Goal: Information Seeking & Learning: Find specific fact

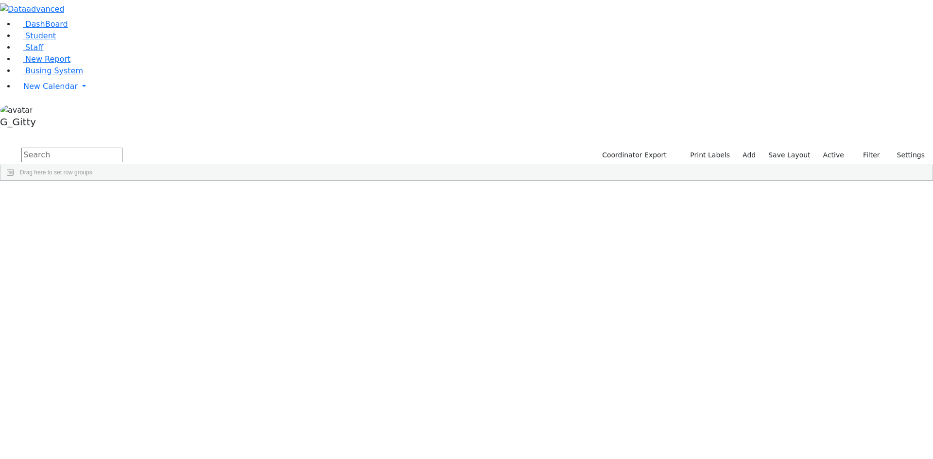
click at [122, 148] on input "text" at bounding box center [71, 155] width 101 height 15
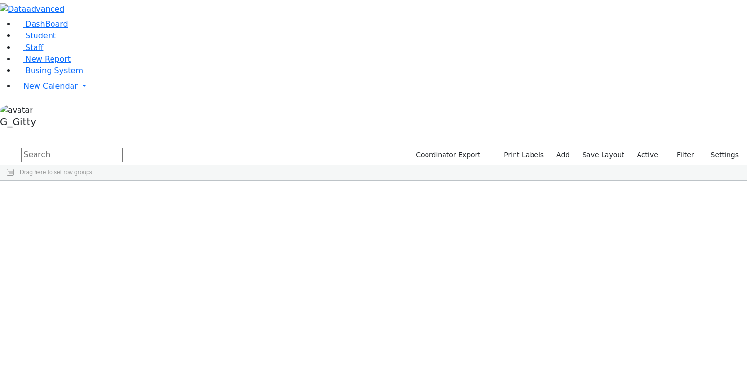
drag, startPoint x: 45, startPoint y: 240, endPoint x: 70, endPoint y: 230, distance: 27.1
click at [46, 132] on aside "DashBoard Student Staff New Report Busing System" at bounding box center [373, 66] width 747 height 132
click at [618, 132] on div "Students 492 A 24 K 24 W 24 A 24 K 24 W 24 A" at bounding box center [373, 139] width 747 height 15
click at [146, 132] on div "Students 492 A 24 K 24 W 24 A 24 K 24 W 24 A" at bounding box center [373, 139] width 747 height 15
click at [122, 148] on input "text" at bounding box center [71, 155] width 101 height 15
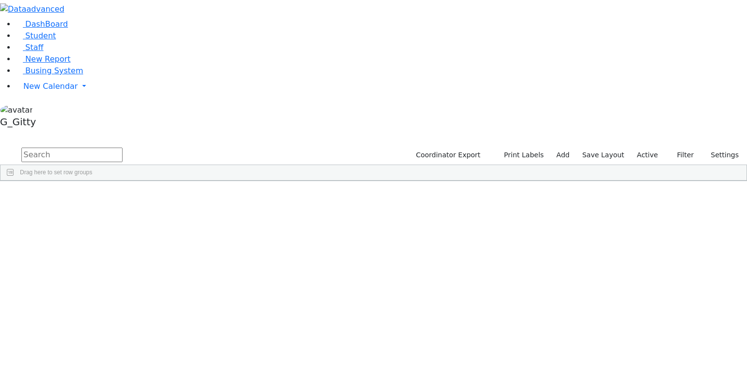
scroll to position [117, 0]
click at [108, 134] on div "DashBoard Student Staff New Report Busing System" at bounding box center [373, 90] width 747 height 181
click at [123, 243] on div "Ashkenazi" at bounding box center [92, 250] width 62 height 14
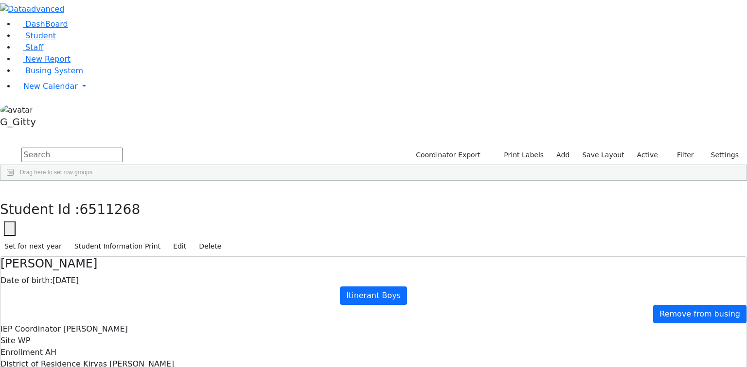
scroll to position [0, 0]
checkbox input "true"
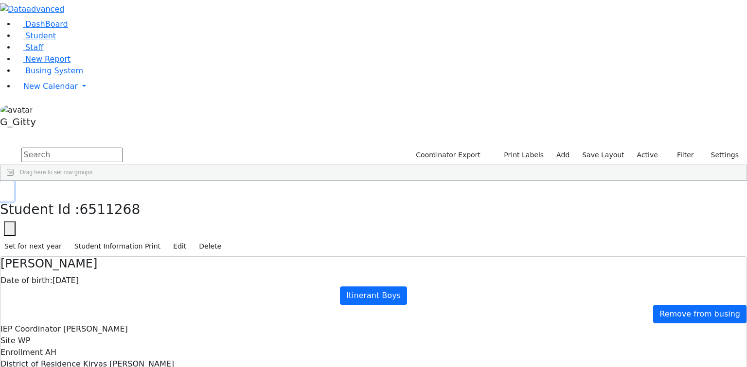
click at [14, 181] on button "button" at bounding box center [7, 191] width 14 height 20
click at [122, 148] on input "text" at bounding box center [71, 155] width 101 height 15
click at [93, 197] on div "[PERSON_NAME]" at bounding box center [69, 204] width 47 height 14
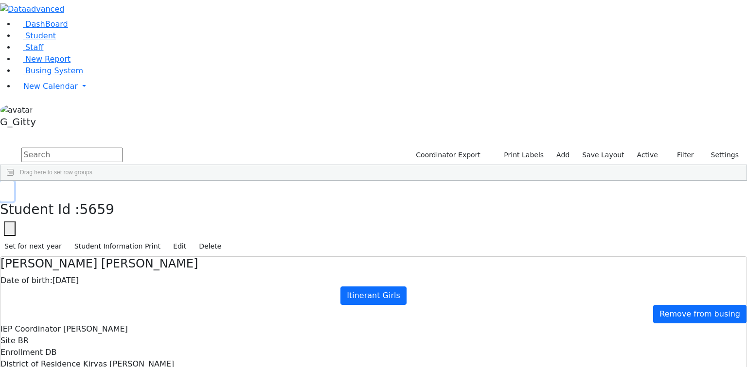
click at [10, 189] on icon "button" at bounding box center [6, 192] width 5 height 6
click at [122, 148] on input "text" at bounding box center [71, 155] width 101 height 15
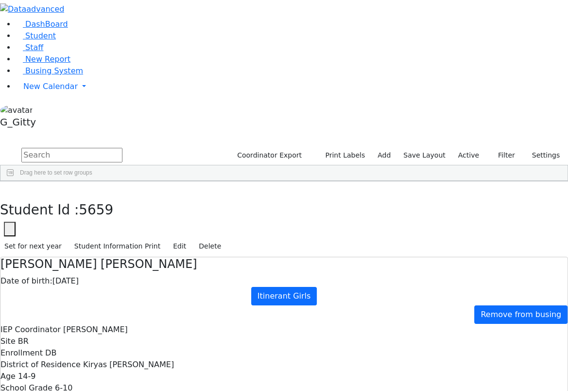
drag, startPoint x: 216, startPoint y: 11, endPoint x: 156, endPoint y: 9, distance: 60.8
click at [153, 132] on div "Students 492 A 24 K 24 W 24 A 24 K 24 W 24 A" at bounding box center [284, 139] width 568 height 15
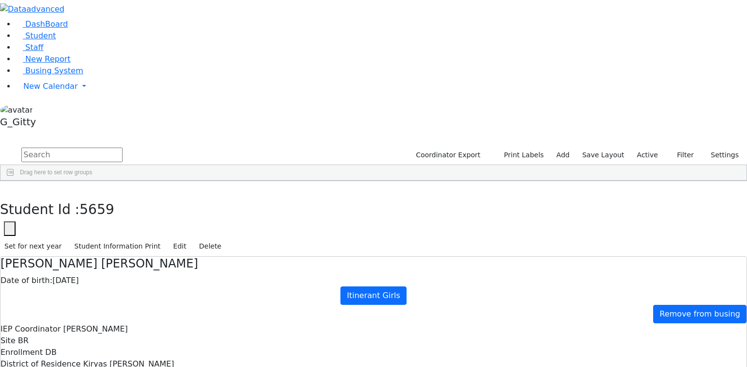
drag, startPoint x: 244, startPoint y: 10, endPoint x: 746, endPoint y: -34, distance: 504.0
click at [532, 132] on div "Students 492 A 24 K 24 W 24 A 24 K 24 W 24 A" at bounding box center [373, 139] width 747 height 15
drag, startPoint x: 532, startPoint y: 13, endPoint x: 148, endPoint y: -2, distance: 384.3
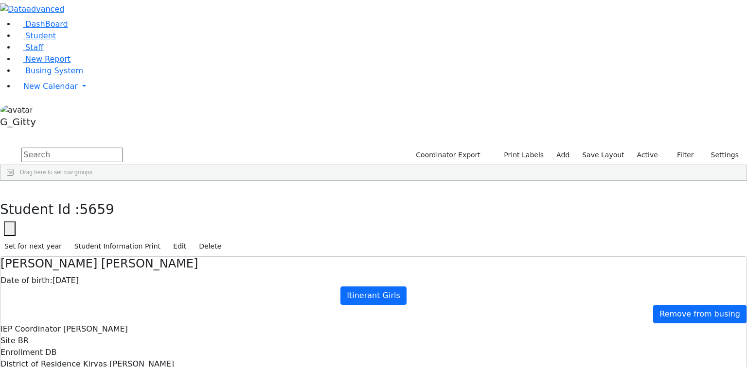
click at [122, 148] on input "text" at bounding box center [71, 155] width 101 height 15
click at [302, 132] on div "Students 492 A 24 K 24 W 24 A 24 K 24 W 24 A" at bounding box center [373, 139] width 747 height 15
drag, startPoint x: 302, startPoint y: 17, endPoint x: 298, endPoint y: 20, distance: 5.5
drag, startPoint x: 298, startPoint y: 20, endPoint x: 265, endPoint y: 45, distance: 41.0
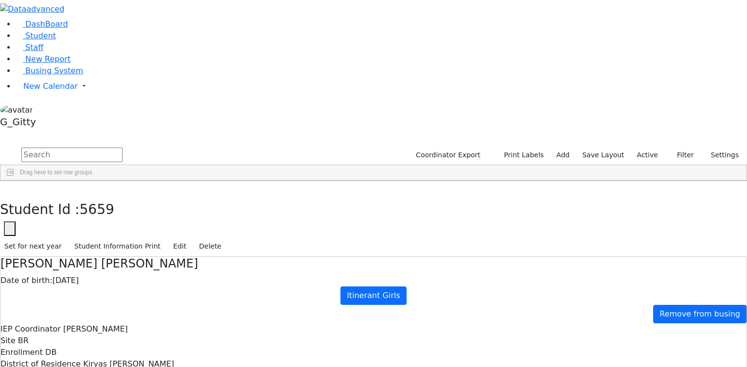
click at [43, 52] on link "Staff" at bounding box center [30, 47] width 28 height 9
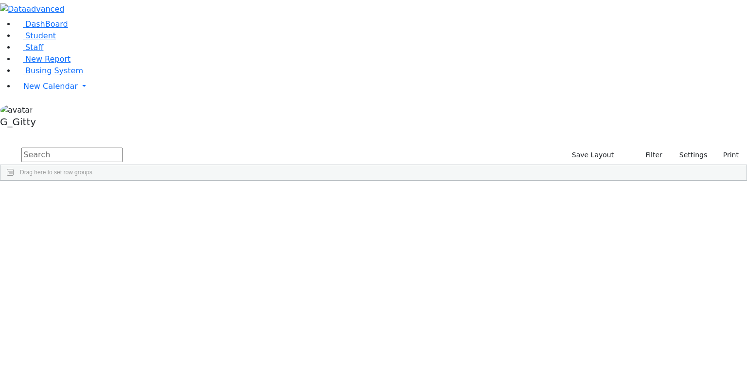
scroll to position [1983, 0]
click at [70, 64] on link "New Report" at bounding box center [43, 58] width 55 height 9
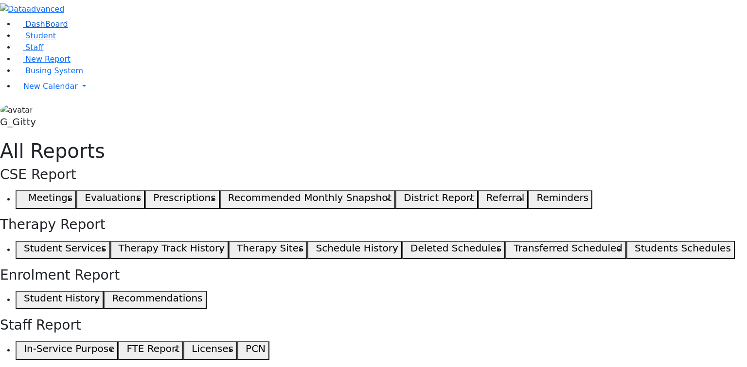
click at [25, 29] on span "DashBoard" at bounding box center [46, 23] width 43 height 9
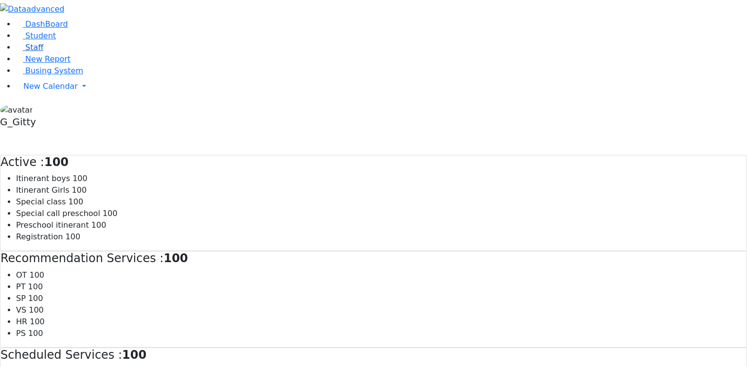
click at [43, 52] on link "Staff" at bounding box center [30, 47] width 28 height 9
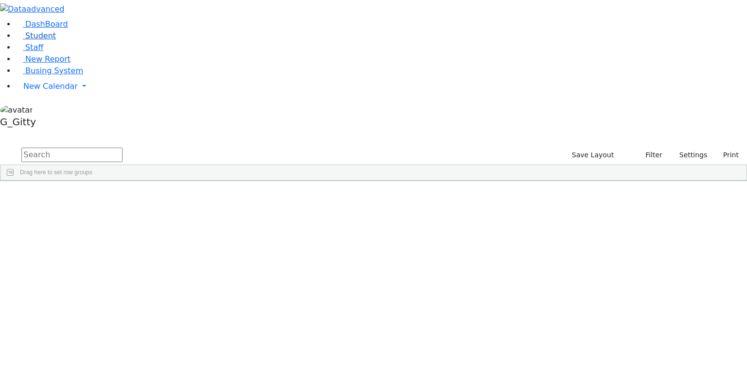
click at [54, 40] on link "Student" at bounding box center [36, 35] width 40 height 9
click at [117, 181] on div "DashBoard Student Staff New Report Busing System" at bounding box center [373, 90] width 747 height 181
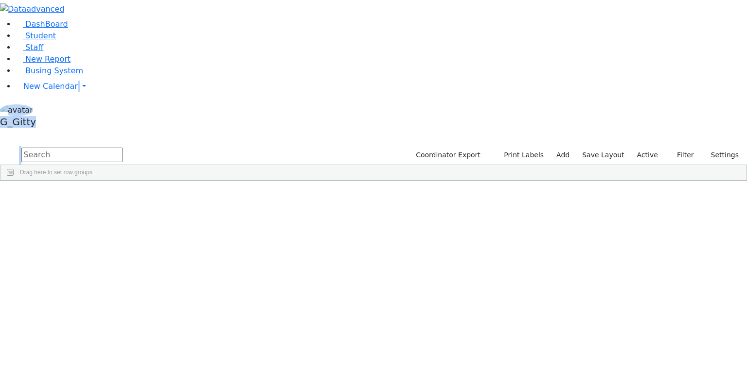
drag, startPoint x: 745, startPoint y: 268, endPoint x: 79, endPoint y: 213, distance: 668.1
click at [79, 181] on div "DashBoard Student Staff New Report Busing System" at bounding box center [373, 90] width 747 height 181
click at [347, 21] on div "DashBoard Student Staff New Report Busing System" at bounding box center [373, 90] width 747 height 181
click at [200, 6] on div "DashBoard Student Staff New Report Busing System" at bounding box center [373, 90] width 747 height 181
click at [200, 7] on div "DashBoard Student Staff New Report Busing System" at bounding box center [373, 90] width 747 height 181
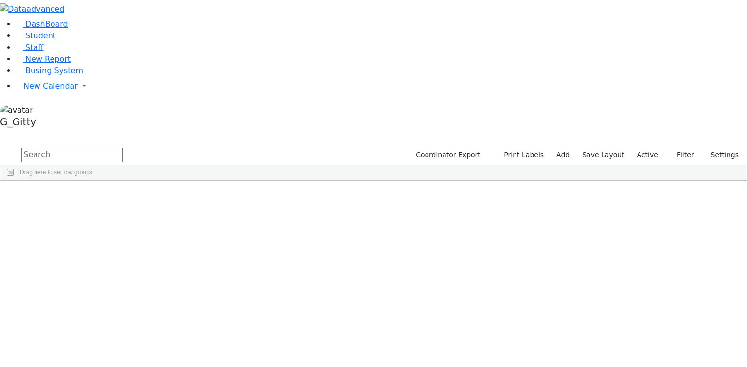
drag, startPoint x: 200, startPoint y: 7, endPoint x: 156, endPoint y: 5, distance: 44.7
click at [156, 5] on div "DashBoard Student Staff New Report Busing System" at bounding box center [373, 90] width 747 height 181
drag, startPoint x: 194, startPoint y: 22, endPoint x: 156, endPoint y: 22, distance: 38.9
click at [154, 20] on div "DashBoard Student Staff New Report Busing System" at bounding box center [373, 90] width 747 height 181
drag, startPoint x: 154, startPoint y: 19, endPoint x: 148, endPoint y: 12, distance: 9.6
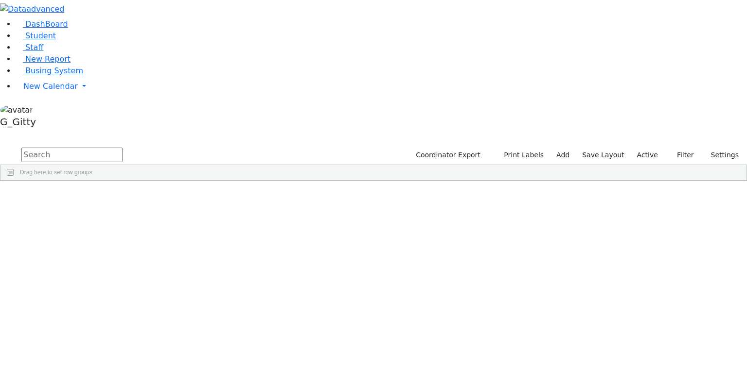
click at [148, 132] on div "Students 492 A 24 K 24 W 24 A 24 K 24 W 24 A" at bounding box center [373, 139] width 747 height 15
drag, startPoint x: 148, startPoint y: 12, endPoint x: 115, endPoint y: 21, distance: 34.0
click at [115, 21] on div "DashBoard Student Staff New Report Busing System" at bounding box center [373, 90] width 747 height 181
drag, startPoint x: 379, startPoint y: 246, endPoint x: 383, endPoint y: 339, distance: 92.9
click at [30, 132] on aside "DashBoard Student Staff New Report Busing System" at bounding box center [373, 66] width 747 height 132
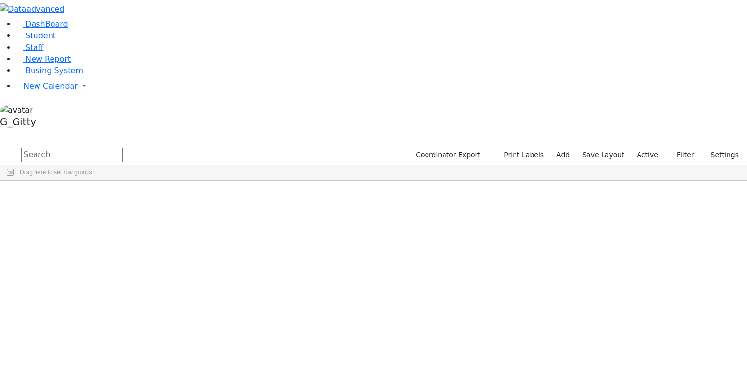
scroll to position [5144, 0]
